Goal: Information Seeking & Learning: Learn about a topic

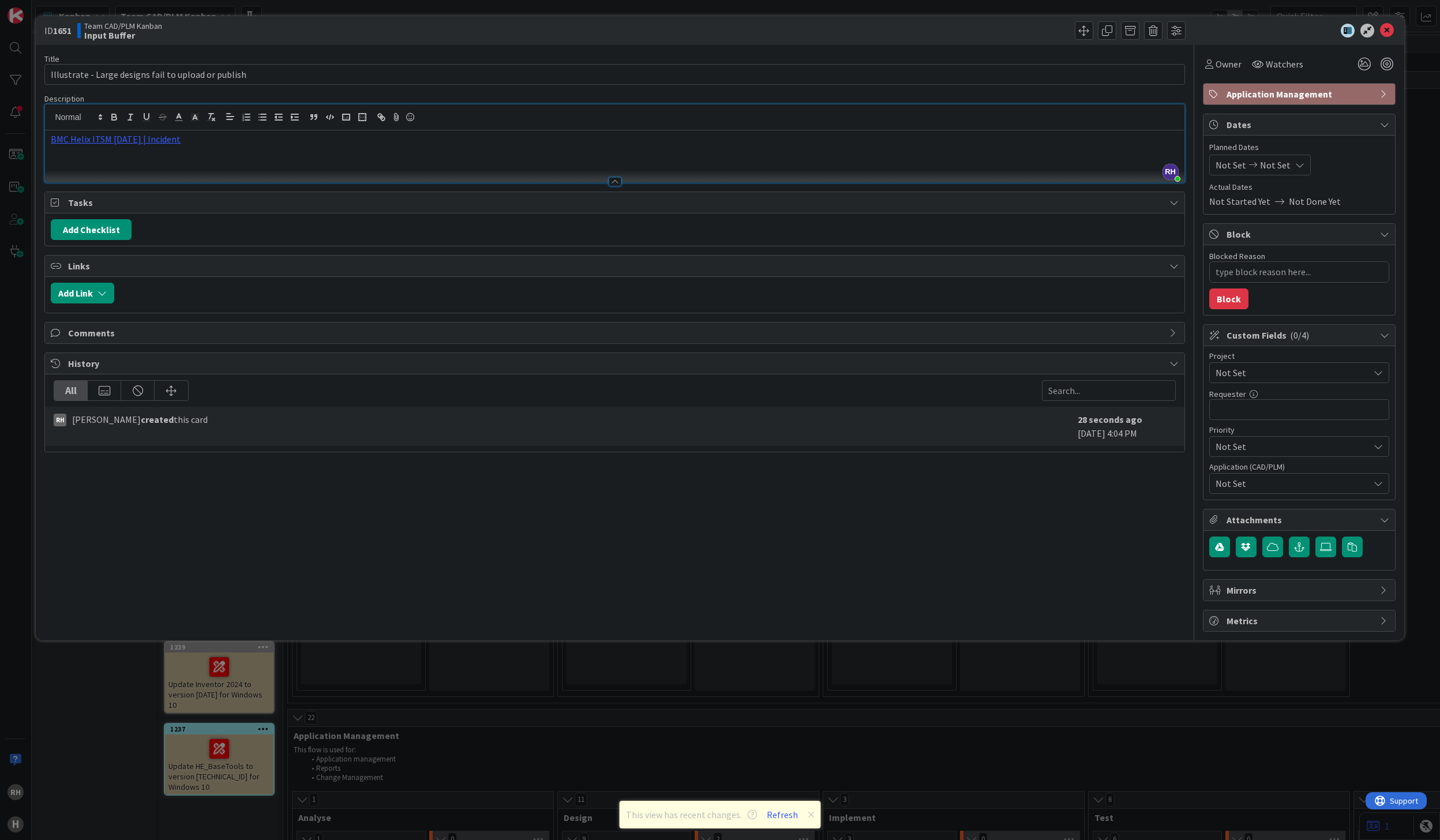
type textarea "x"
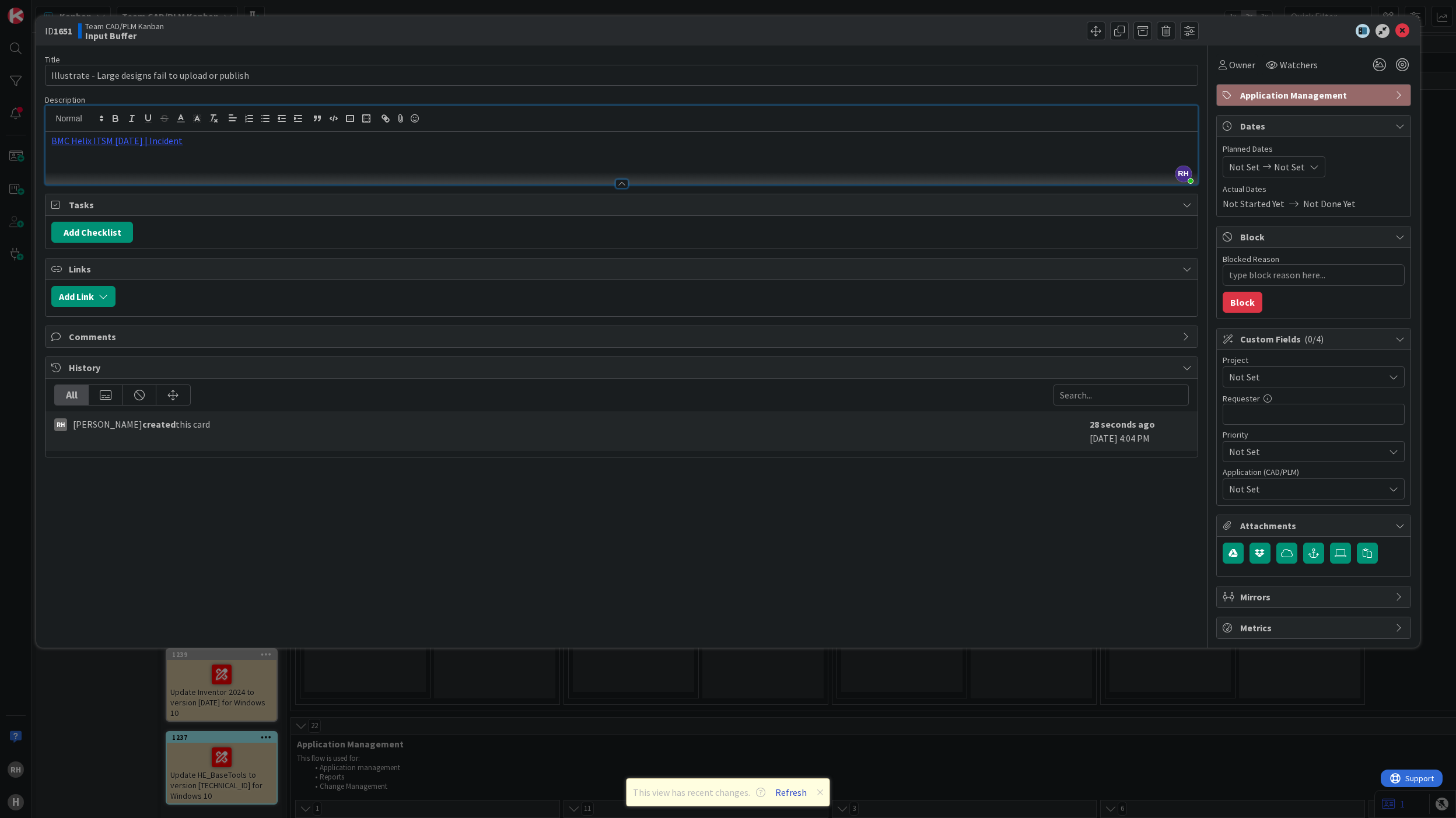
click at [784, 792] on button "Refresh" at bounding box center [791, 792] width 39 height 15
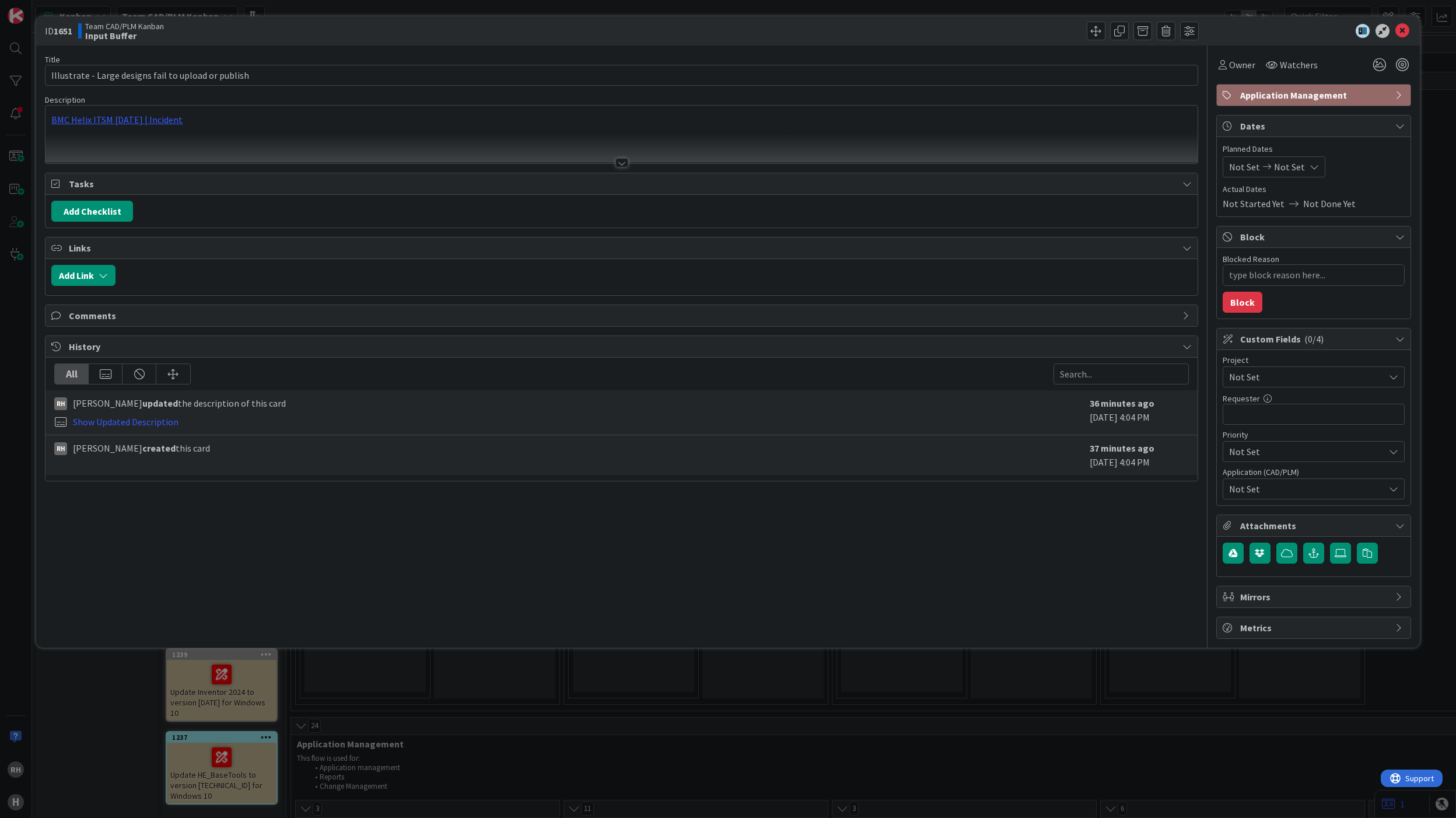
type textarea "x"
click at [267, 125] on p "BMC Helix ITSM 23.3.02 | Incident" at bounding box center [621, 119] width 1140 height 13
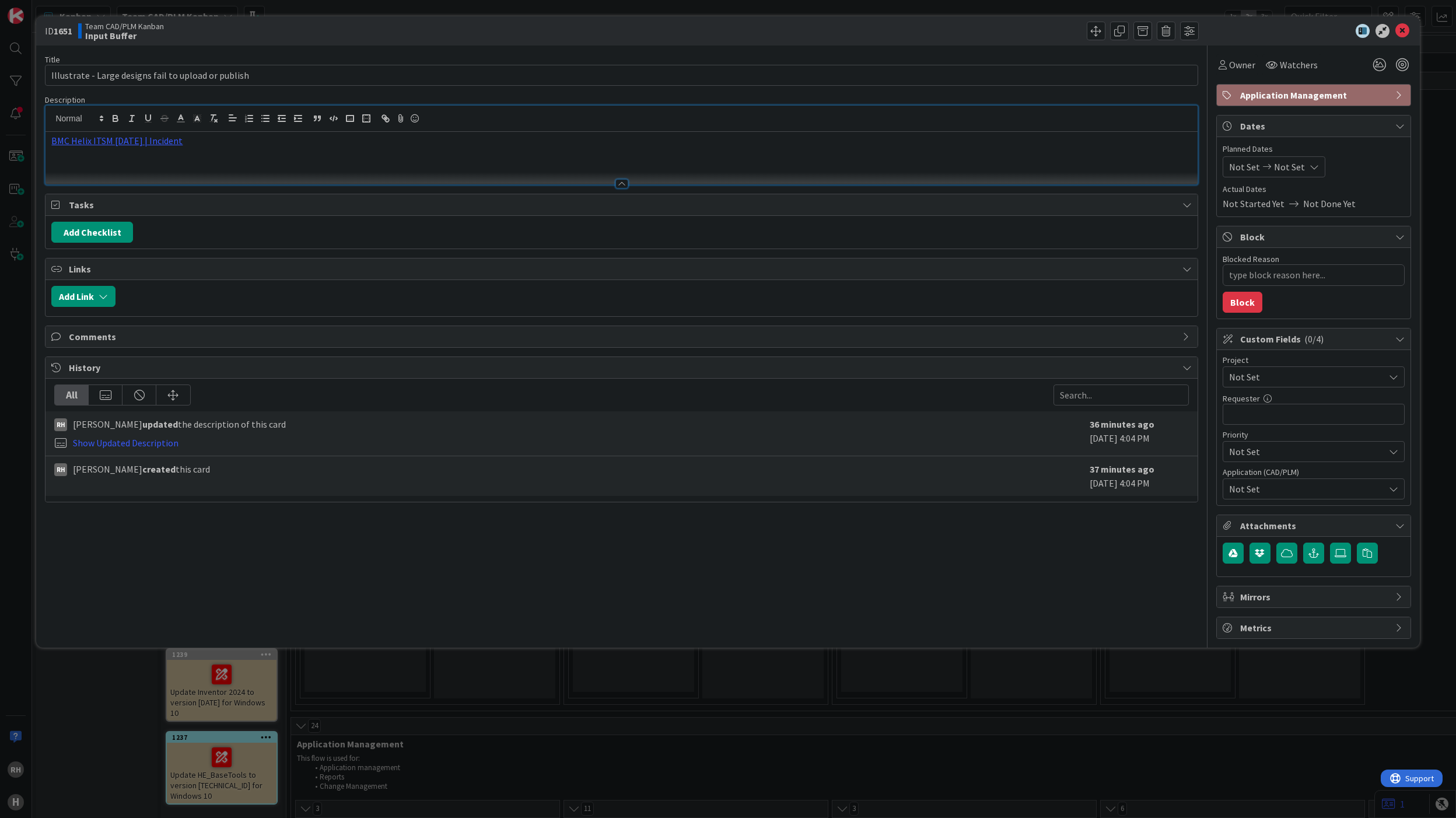
click at [248, 162] on div "BMC Helix ITSM 23.3.02 | Incident" at bounding box center [621, 158] width 1152 height 53
click at [315, 162] on div "BMC Helix ITSM 23.3.02 | Incident" at bounding box center [621, 158] width 1152 height 53
click at [62, 166] on p "PRoblem sometimes occurs the" at bounding box center [621, 166] width 1140 height 13
click at [248, 170] on p "Problem sometimes occurs the" at bounding box center [621, 166] width 1140 height 13
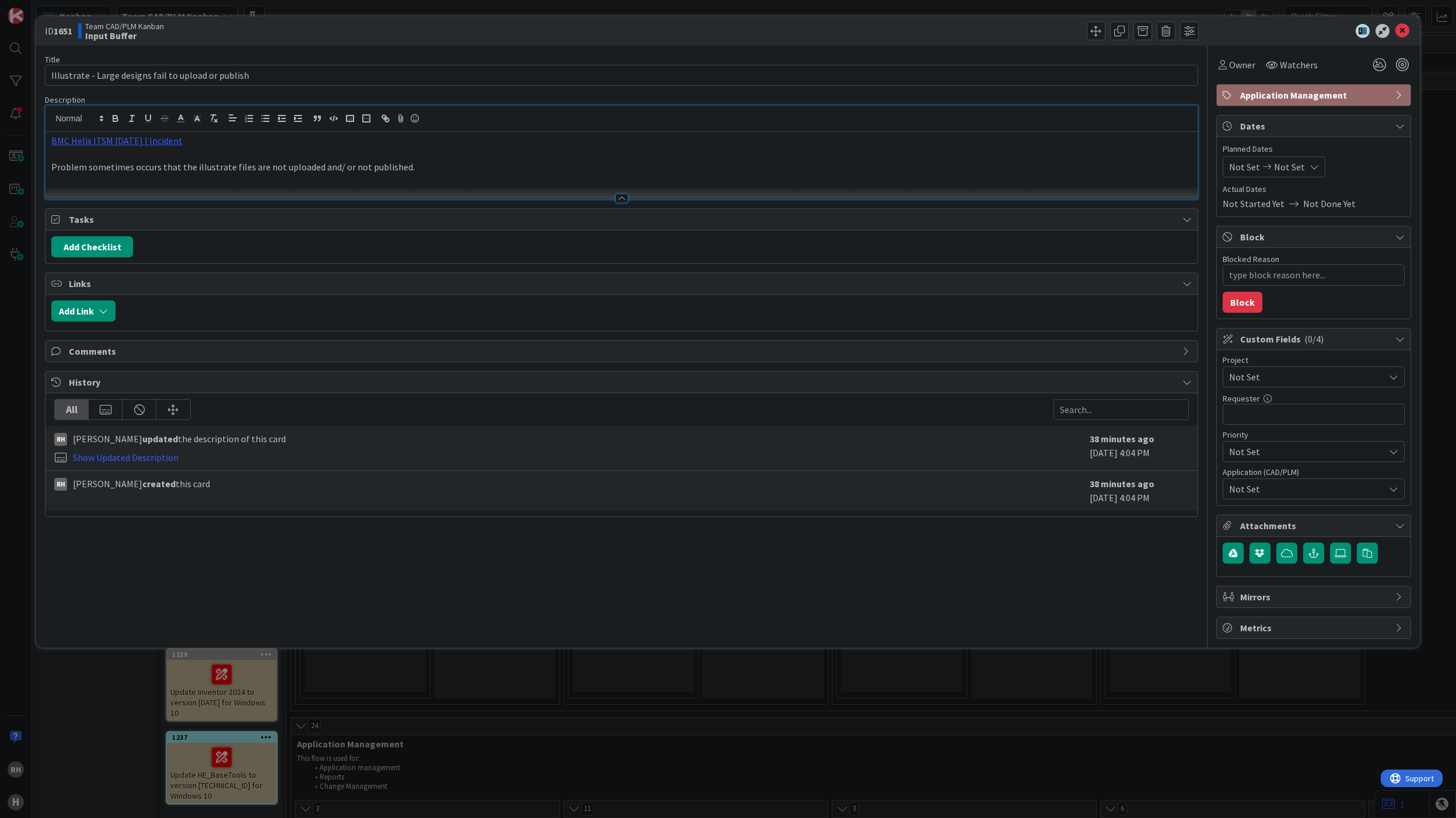
click at [185, 186] on p at bounding box center [621, 180] width 1140 height 13
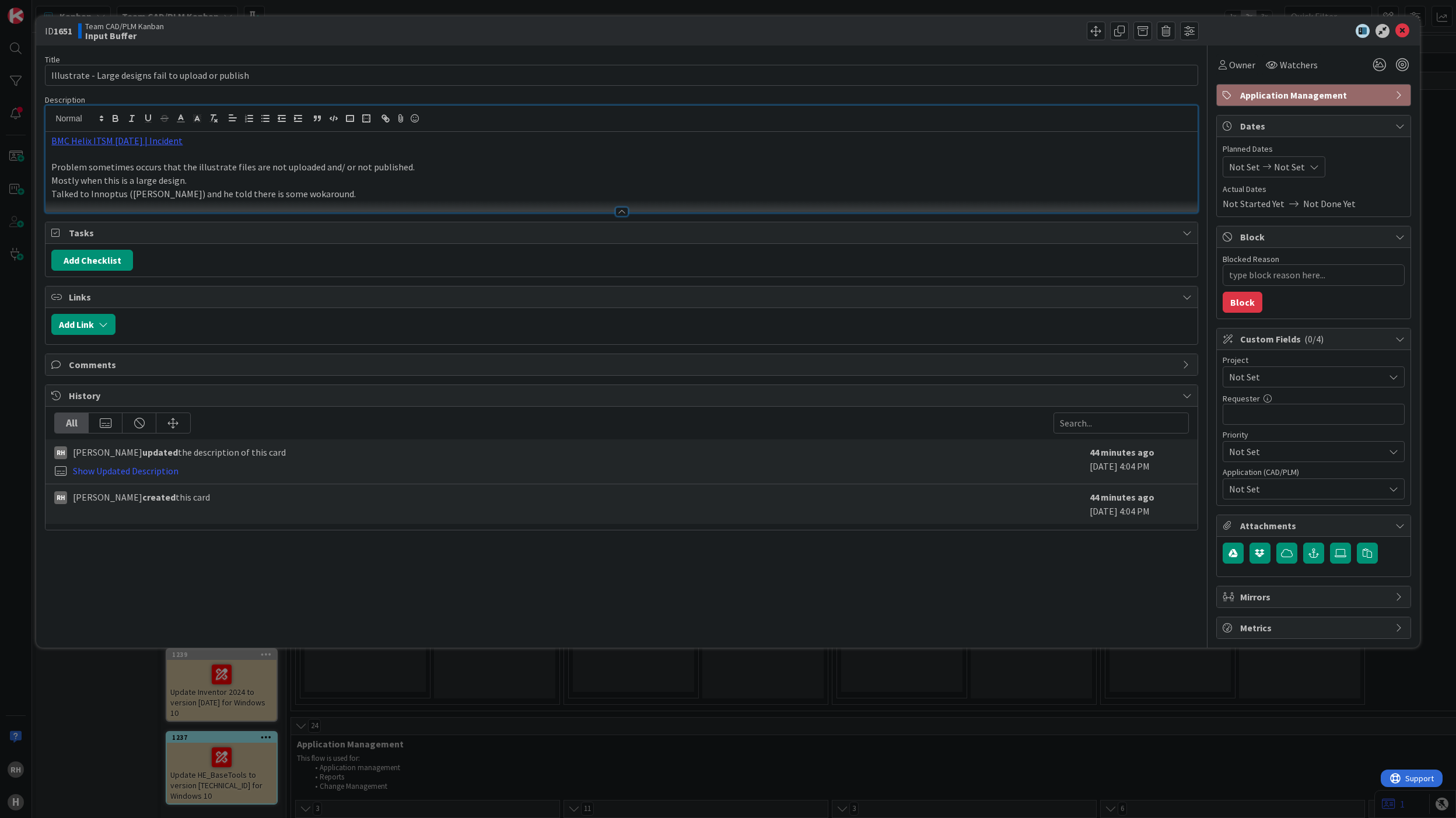
click at [290, 192] on p "Talked to Innoptus (Ferry Hagen) and he told there is some wokaround." at bounding box center [621, 193] width 1140 height 13
click at [363, 190] on p "Talked to Innoptus (Ferry Hagen) and he told there is some workaround." at bounding box center [621, 193] width 1140 height 13
type textarea "x"
click at [1403, 30] on icon at bounding box center [1403, 31] width 14 height 14
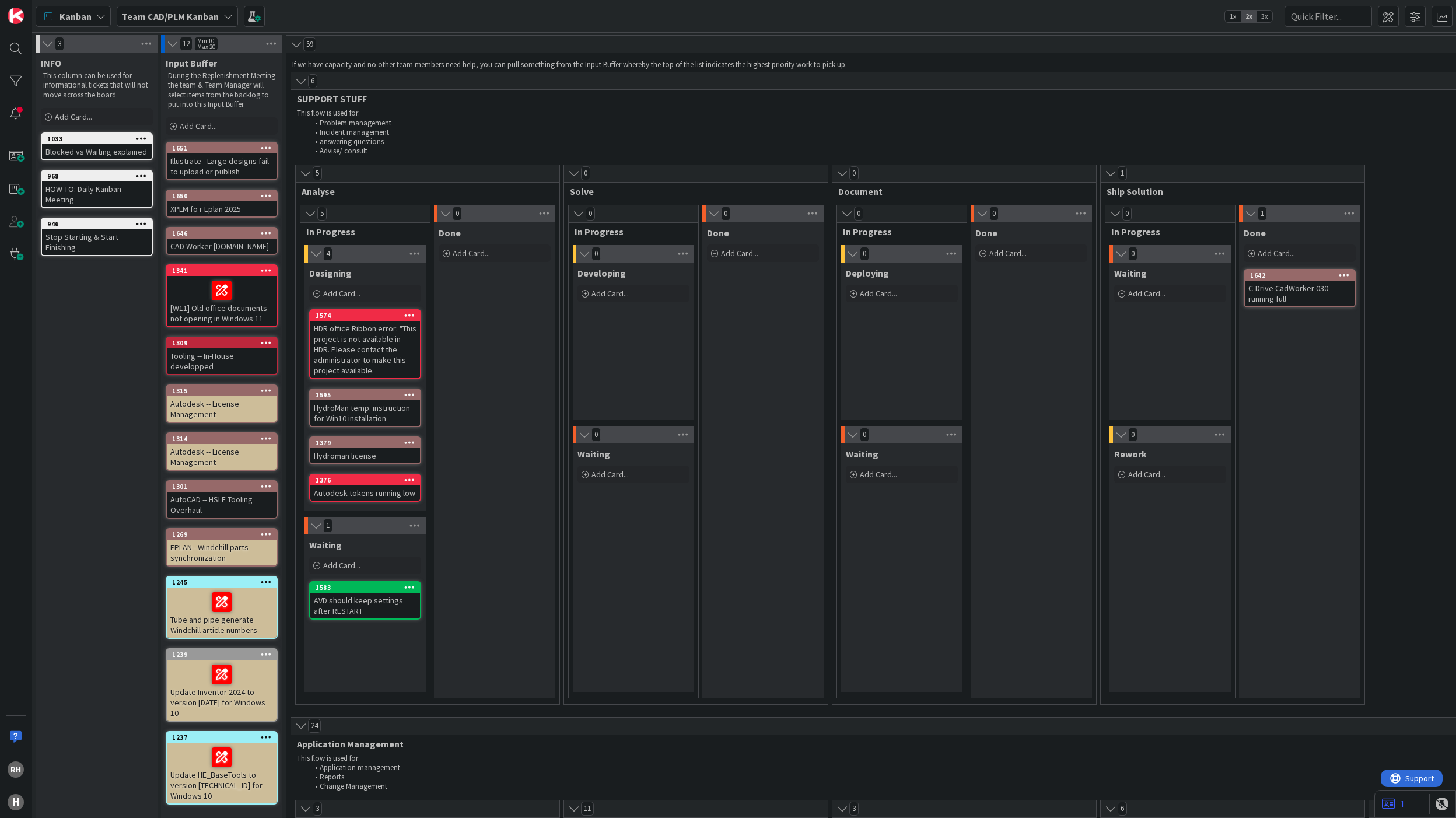
click at [863, 564] on div "Waiting Add Card..." at bounding box center [902, 567] width 121 height 248
